Goal: Task Accomplishment & Management: Manage account settings

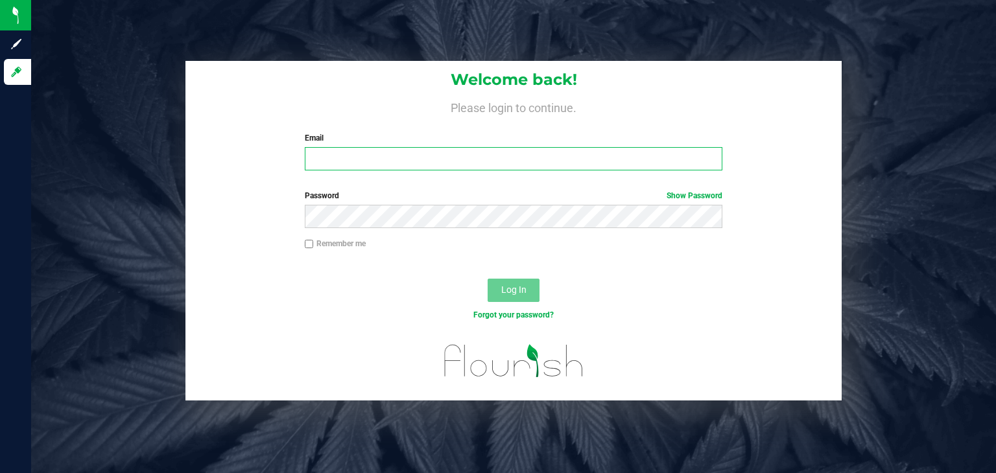
click at [487, 149] on input "Email" at bounding box center [514, 158] width 418 height 23
type input "bearhanded778@gmail.com"
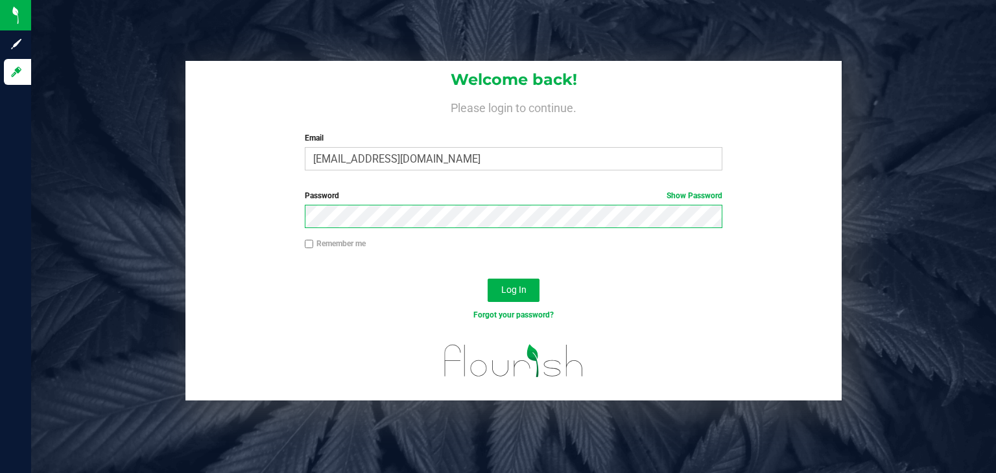
click at [488, 279] on button "Log In" at bounding box center [514, 290] width 52 height 23
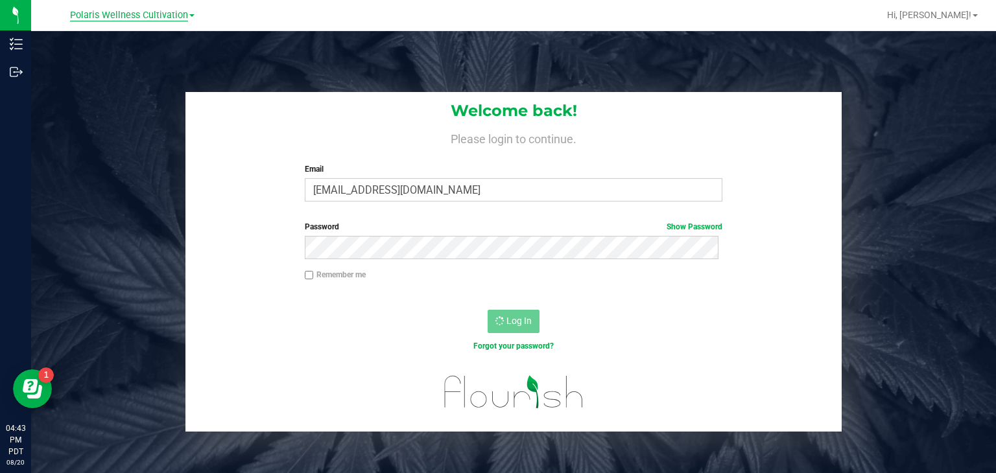
click at [164, 18] on span "Polaris Wellness Cultivation" at bounding box center [129, 16] width 118 height 12
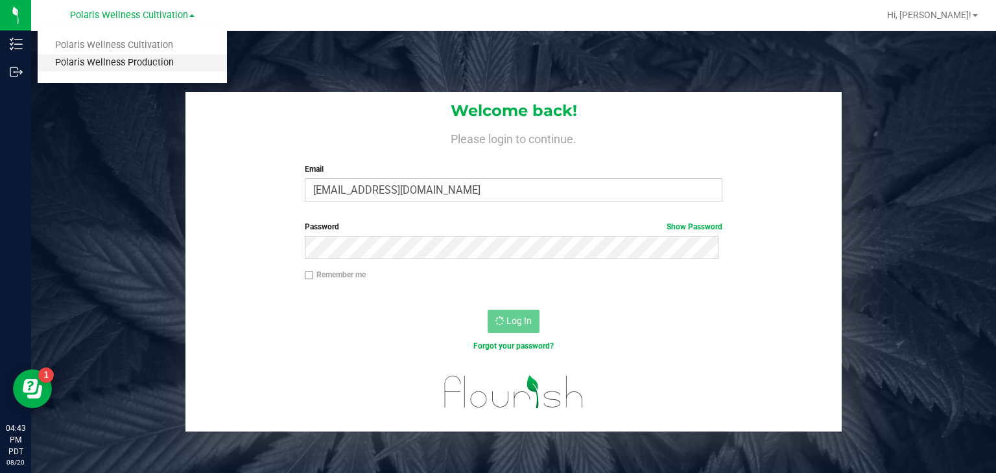
click at [154, 58] on link "Polaris Wellness Production" at bounding box center [132, 63] width 189 height 18
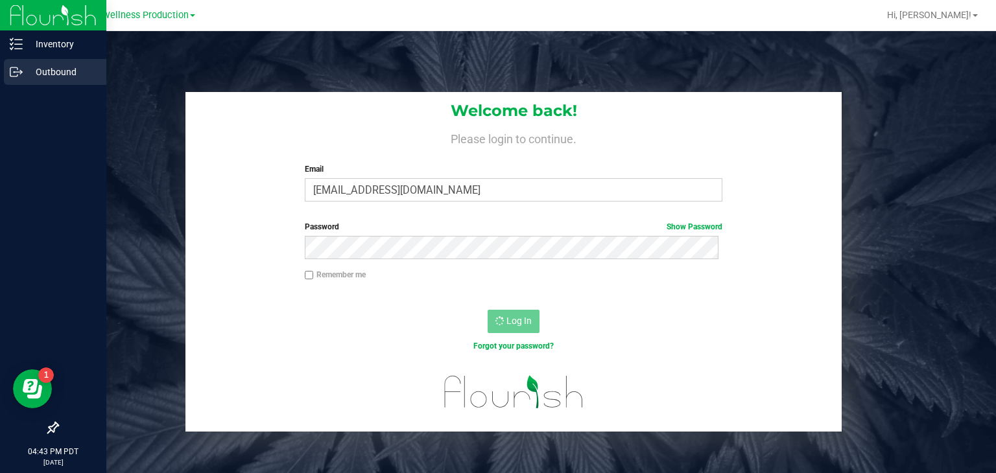
click at [27, 74] on p "Outbound" at bounding box center [62, 72] width 78 height 16
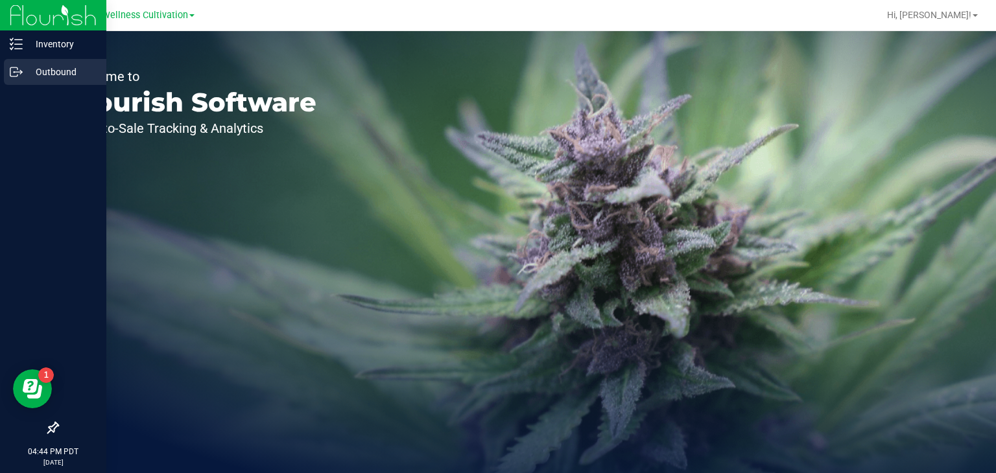
click at [24, 67] on p "Outbound" at bounding box center [62, 72] width 78 height 16
click at [45, 73] on p "Outbound" at bounding box center [62, 72] width 78 height 16
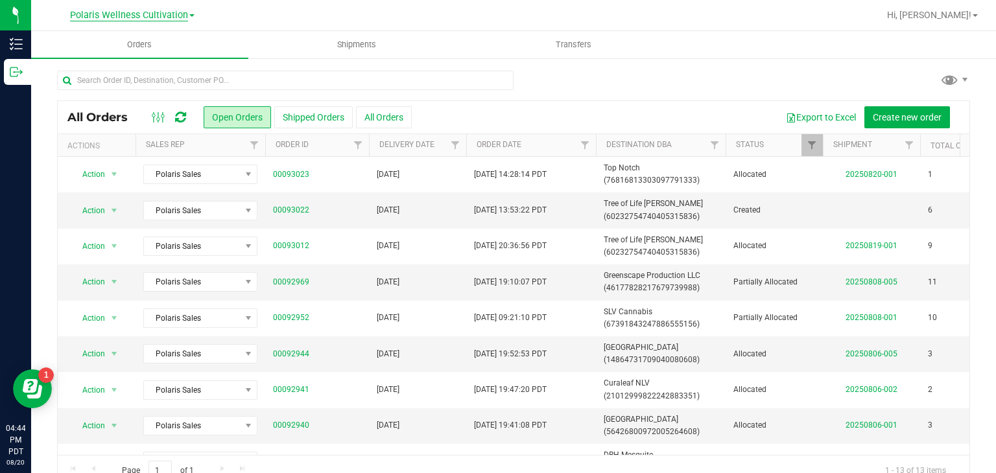
click at [158, 10] on span "Polaris Wellness Cultivation" at bounding box center [129, 16] width 118 height 12
click at [150, 68] on link "Polaris Wellness Production" at bounding box center [132, 63] width 189 height 18
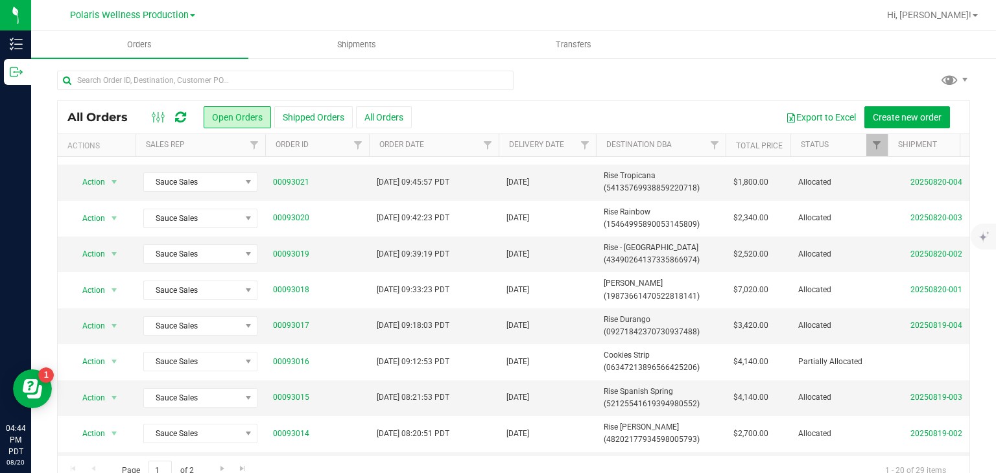
scroll to position [213, 0]
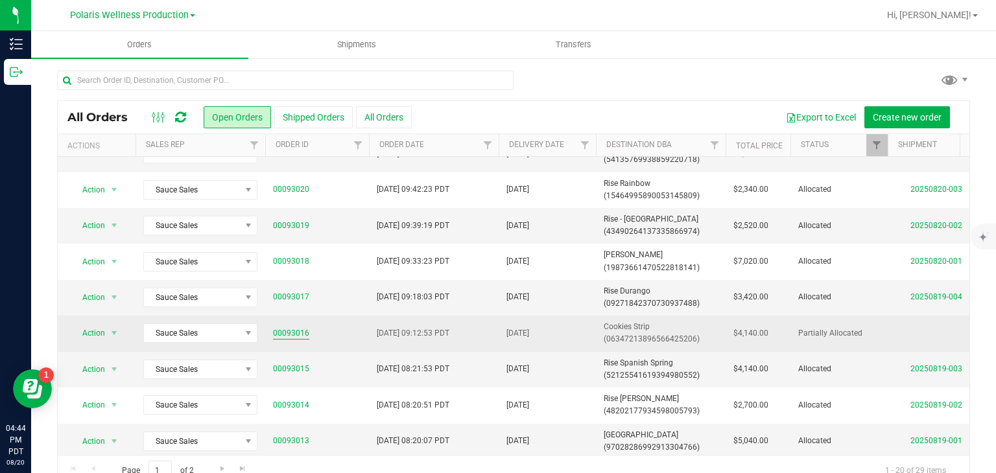
click at [301, 331] on link "00093016" at bounding box center [291, 333] width 36 height 12
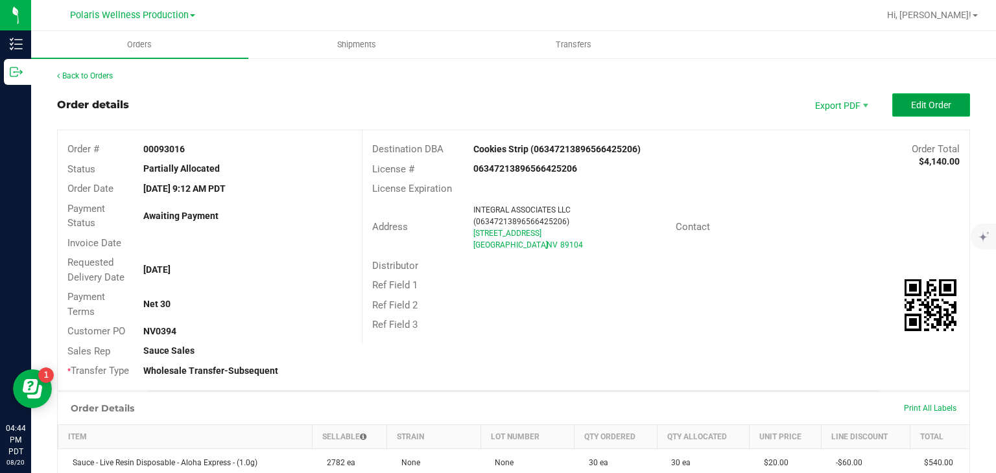
click at [900, 104] on button "Edit Order" at bounding box center [931, 104] width 78 height 23
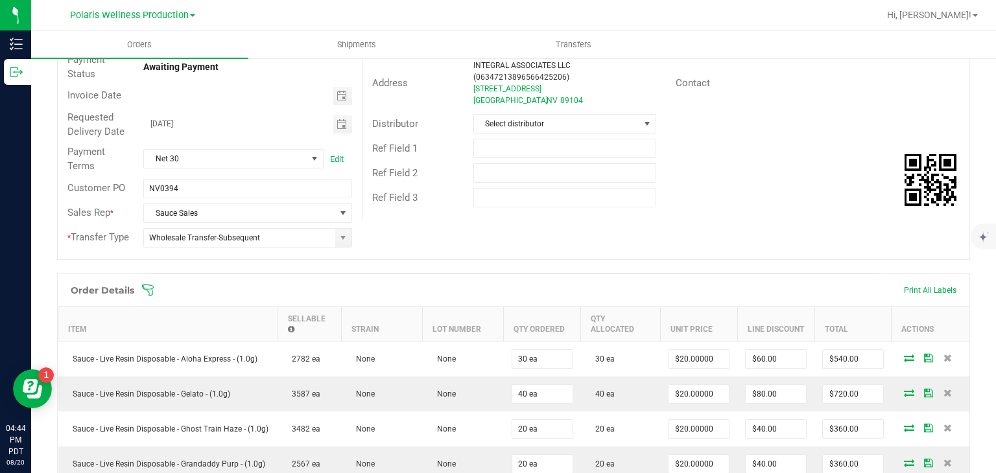
scroll to position [307, 0]
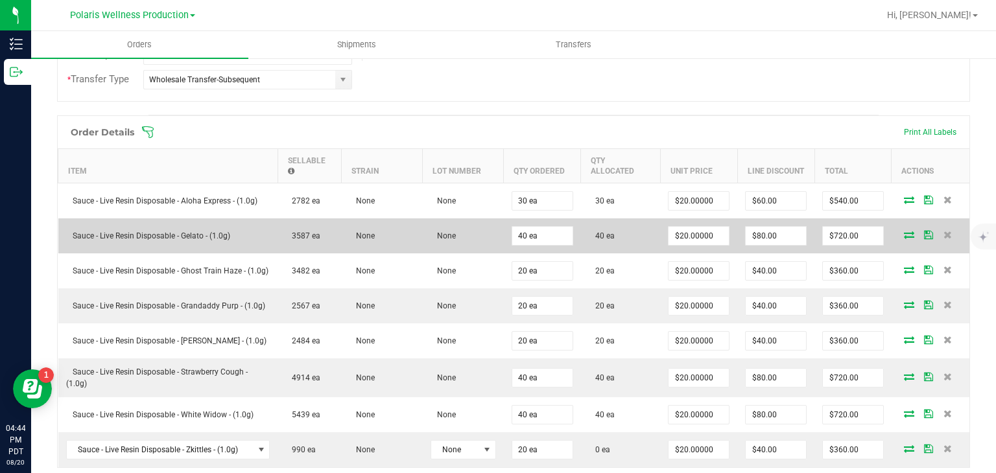
click at [904, 231] on icon at bounding box center [909, 235] width 10 height 8
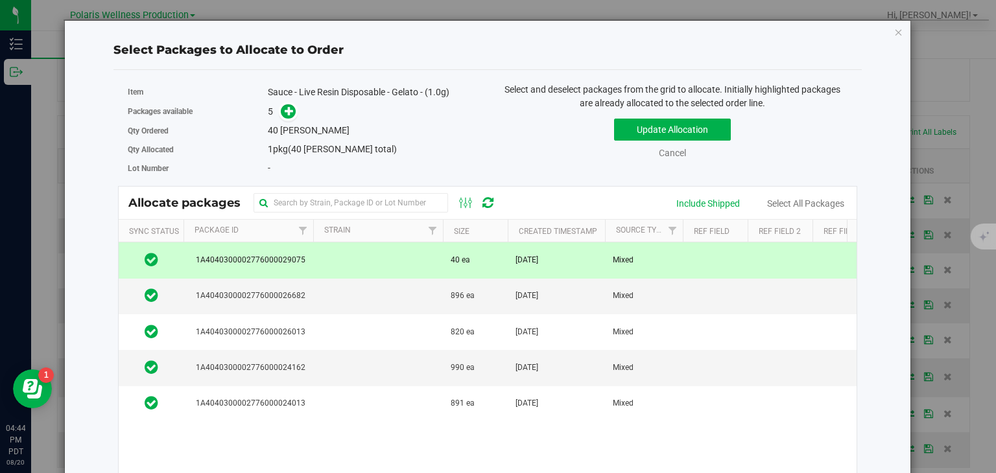
click at [359, 254] on td at bounding box center [378, 260] width 130 height 36
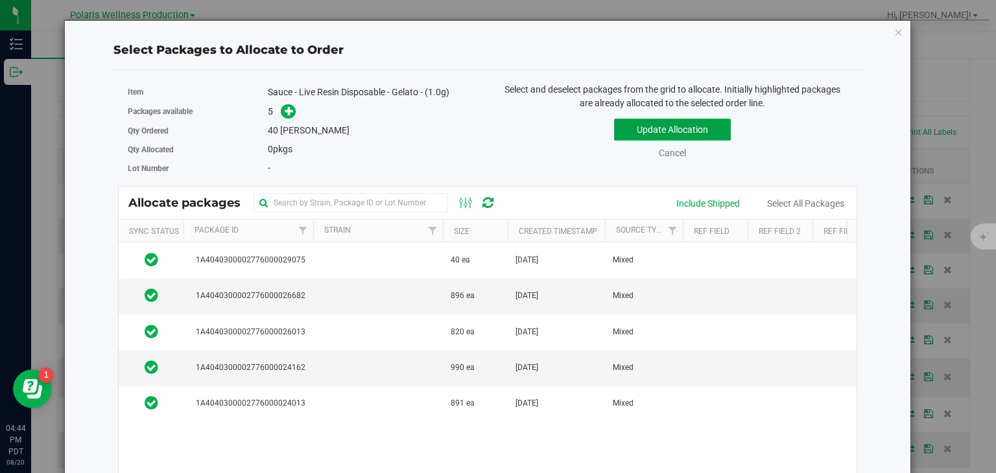
click at [687, 136] on button "Update Allocation" at bounding box center [672, 130] width 117 height 22
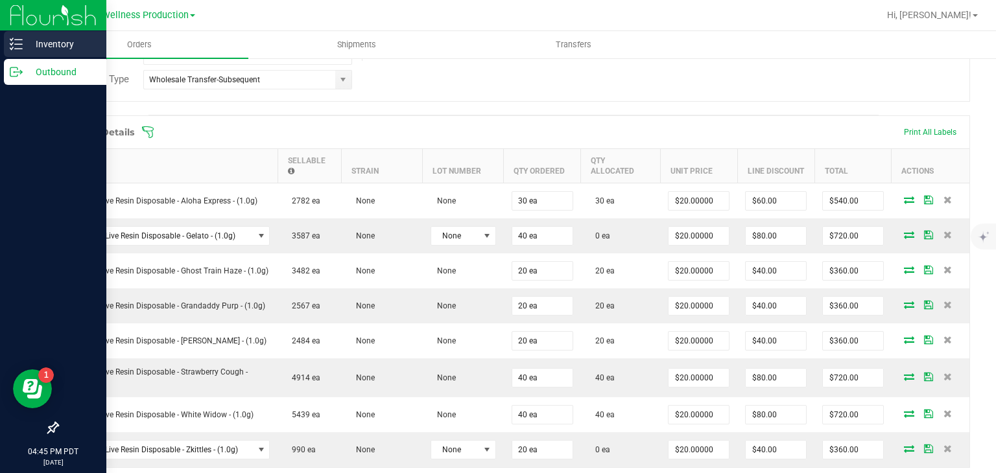
click at [16, 42] on icon at bounding box center [16, 44] width 13 height 13
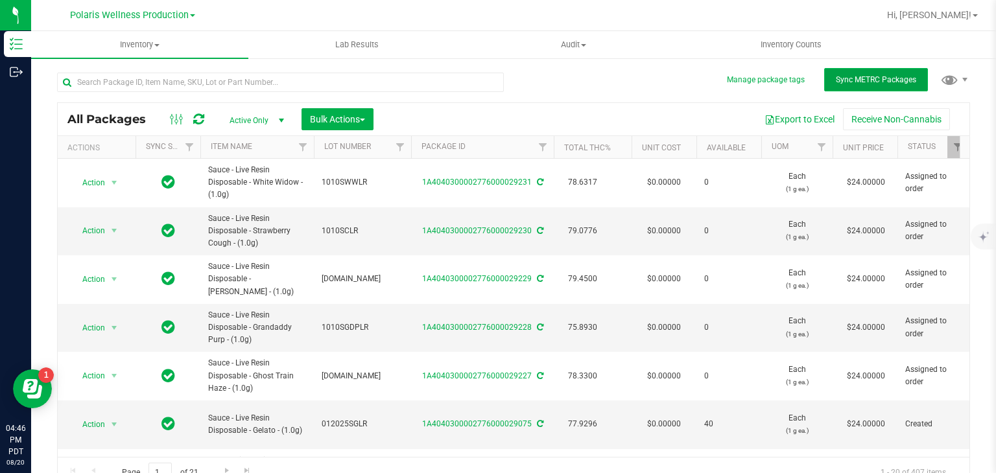
click at [886, 86] on button "Sync METRC Packages" at bounding box center [876, 79] width 104 height 23
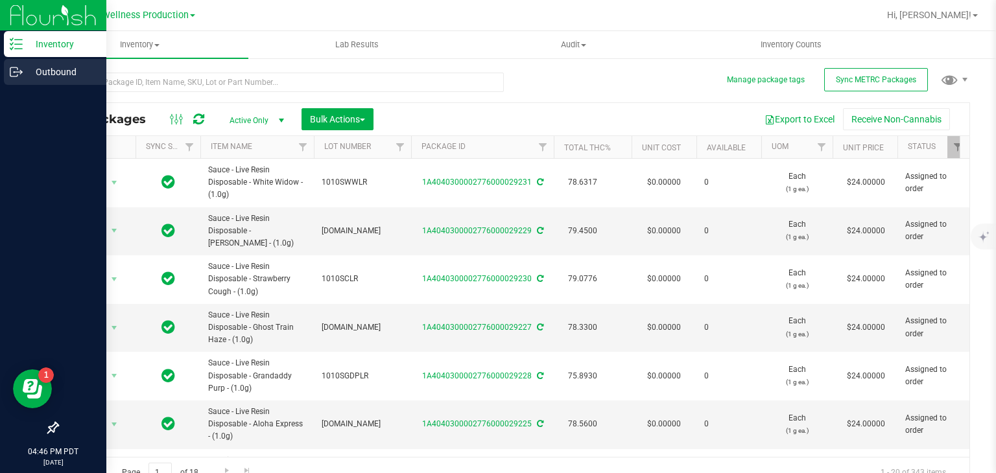
click at [39, 76] on p "Outbound" at bounding box center [62, 72] width 78 height 16
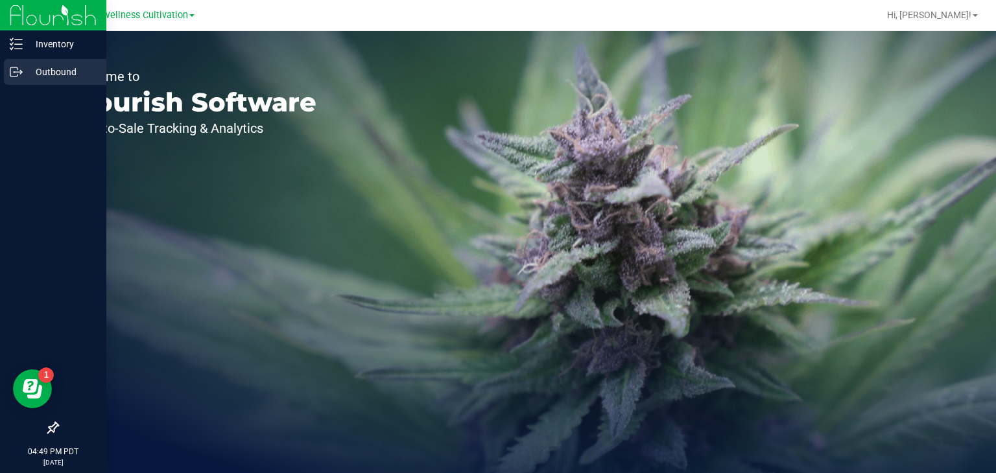
click at [14, 78] on div "Outbound" at bounding box center [55, 72] width 102 height 26
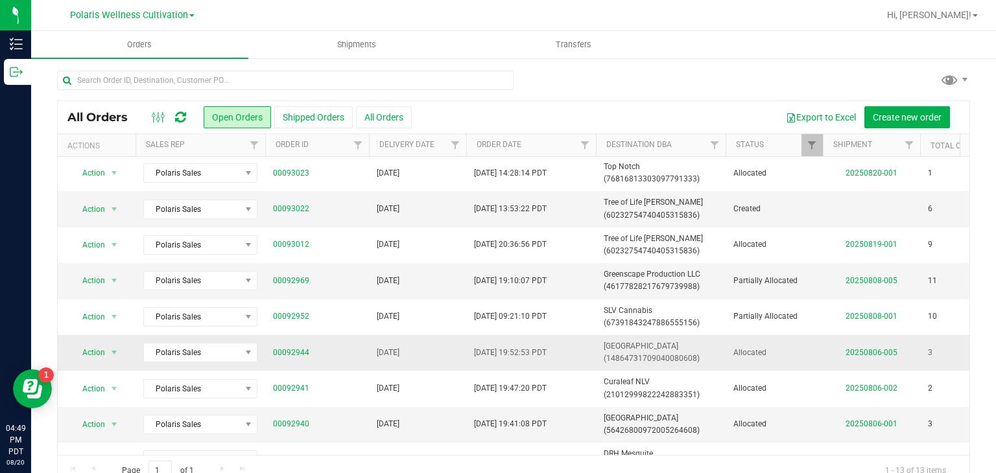
scroll to position [3, 0]
click at [183, 14] on span "Polaris Wellness Cultivation" at bounding box center [129, 16] width 118 height 12
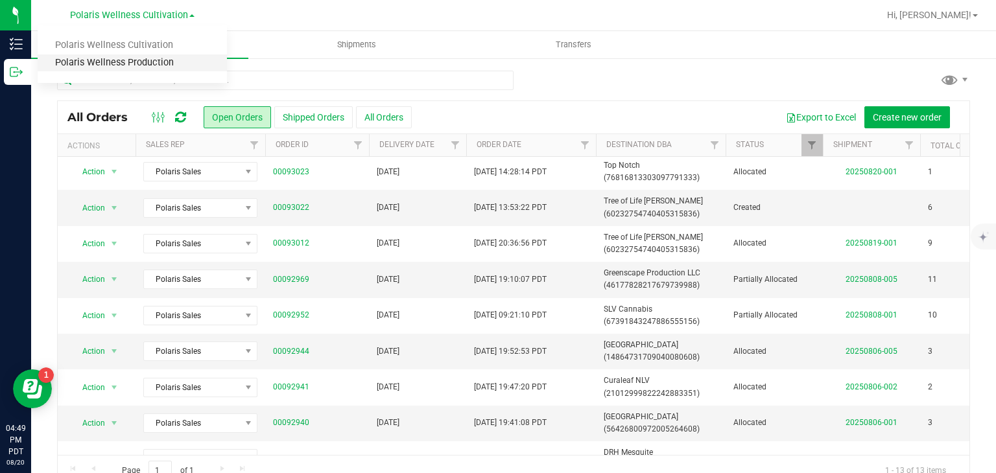
click at [174, 63] on link "Polaris Wellness Production" at bounding box center [132, 63] width 189 height 18
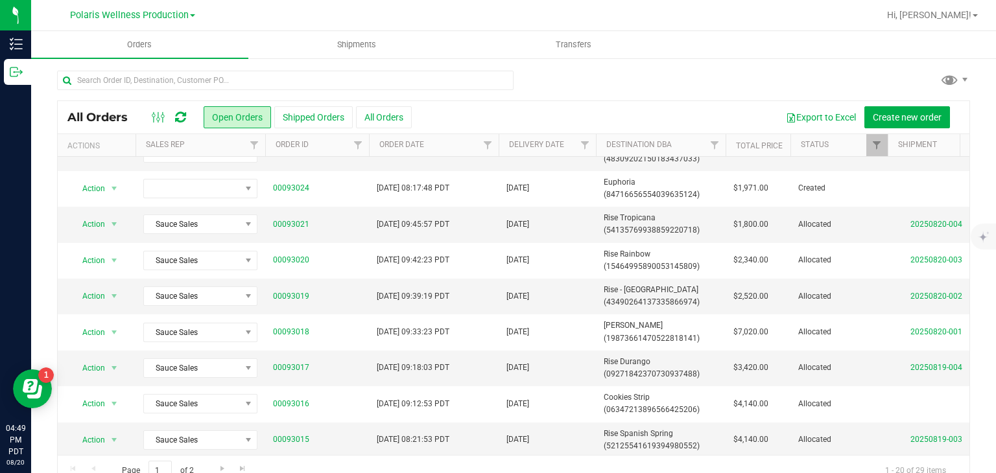
scroll to position [152, 0]
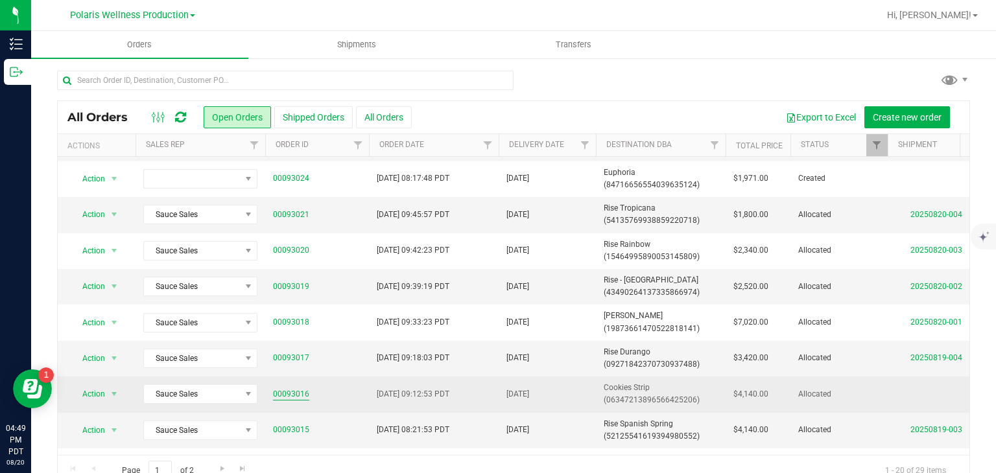
click at [301, 398] on link "00093016" at bounding box center [291, 394] width 36 height 12
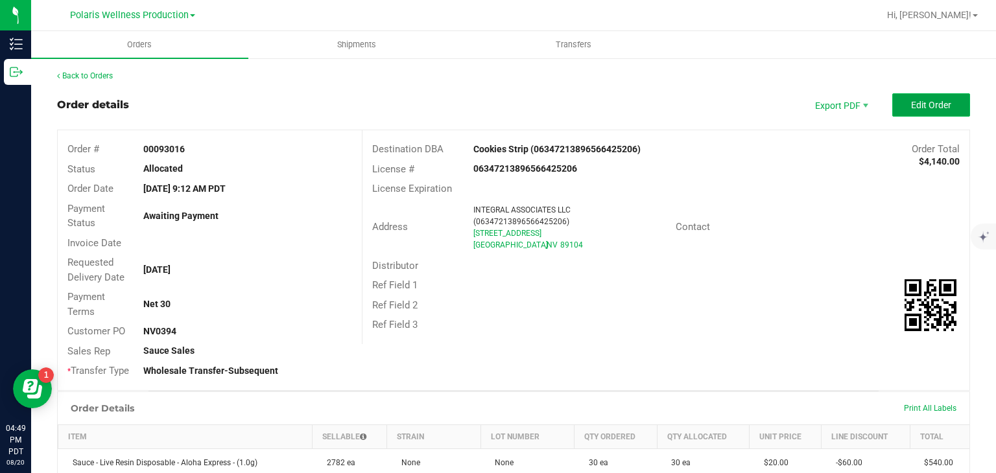
click at [921, 100] on span "Edit Order" at bounding box center [931, 105] width 40 height 10
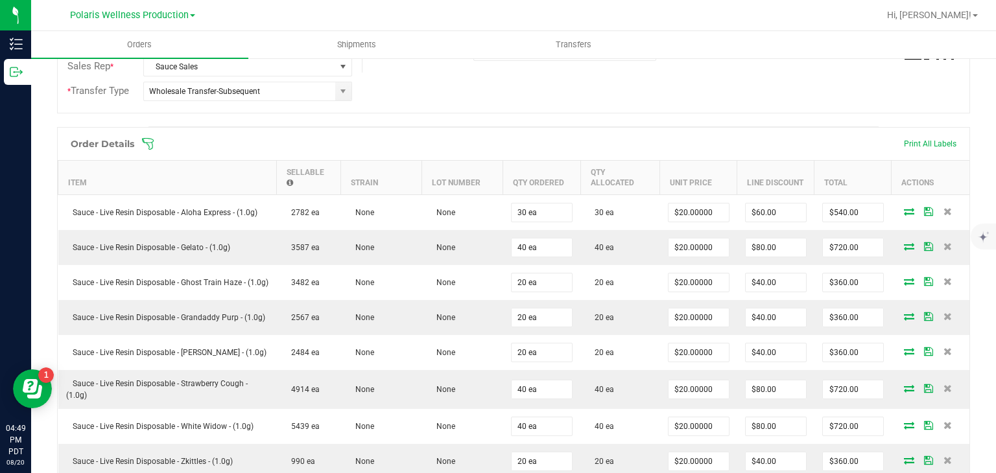
scroll to position [296, 0]
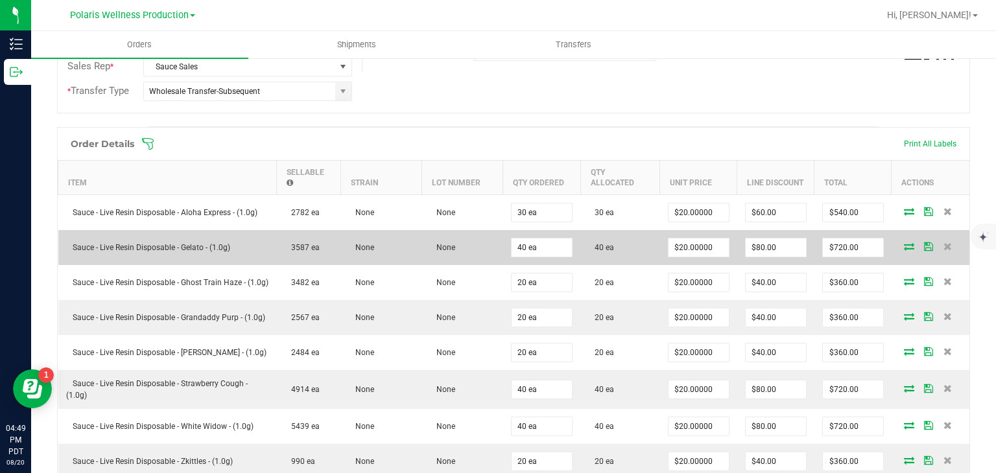
click at [904, 245] on icon at bounding box center [909, 246] width 10 height 8
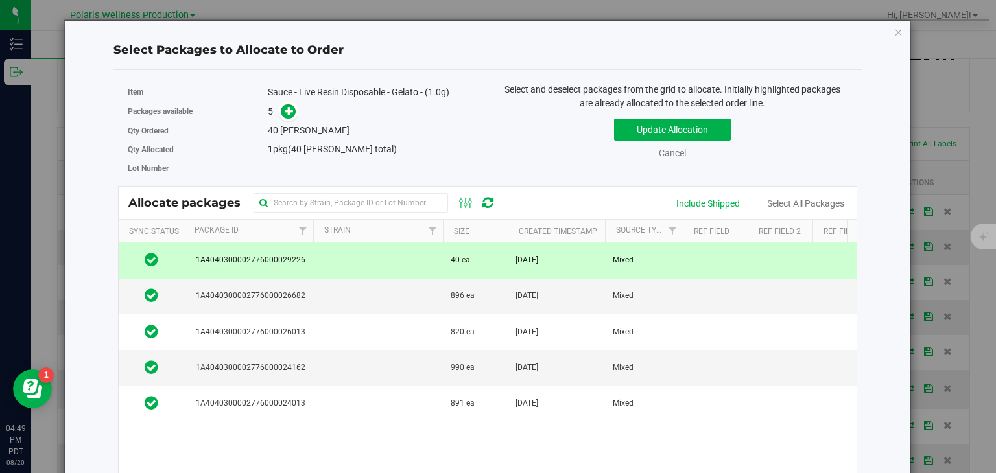
click at [667, 151] on link "Cancel" at bounding box center [672, 153] width 27 height 10
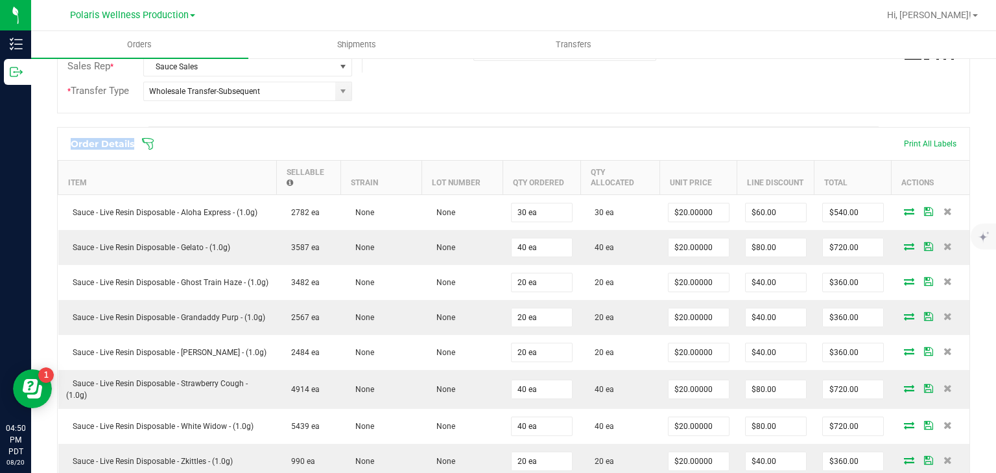
drag, startPoint x: 667, startPoint y: 151, endPoint x: 682, endPoint y: 115, distance: 38.9
click at [682, 115] on div "Order details Export PDF Done Editing Order # 00093016 Status Allocated Order D…" at bounding box center [513, 336] width 913 height 1076
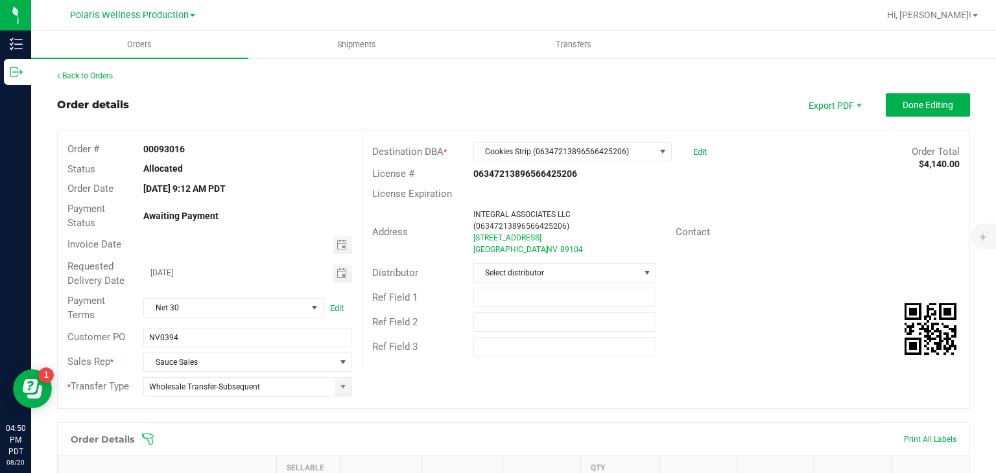
scroll to position [309, 0]
